Goal: Task Accomplishment & Management: Manage account settings

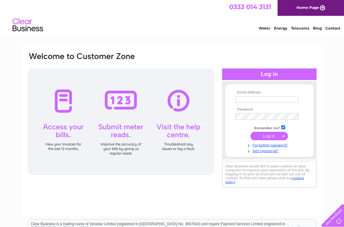
click at [249, 101] on input "text" at bounding box center [267, 99] width 63 height 7
type input "BOST.ENG@BTCONNECT.COM"
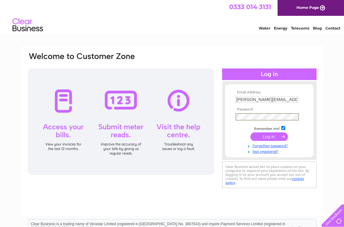
click at [250, 133] on input "submit" at bounding box center [268, 137] width 37 height 9
click at [267, 135] on input "submit" at bounding box center [268, 137] width 37 height 9
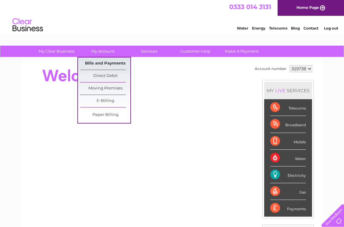
click at [103, 62] on link "Bills and Payments" at bounding box center [105, 64] width 50 height 12
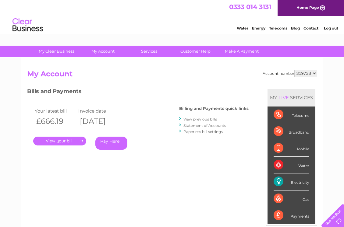
click at [76, 141] on link "." at bounding box center [59, 141] width 53 height 9
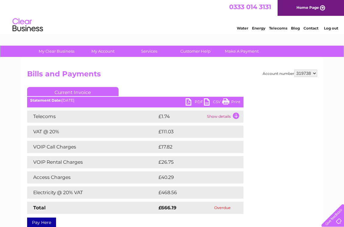
click at [191, 103] on link "PDF" at bounding box center [195, 102] width 18 height 9
